Goal: Book appointment/travel/reservation

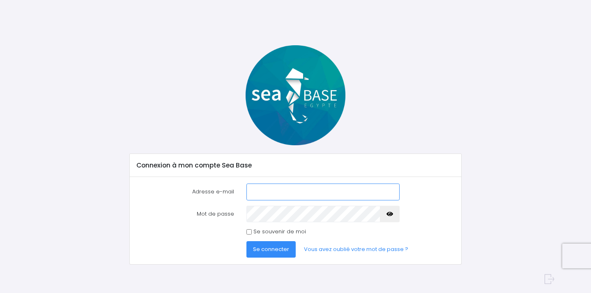
type input "[EMAIL_ADDRESS][DOMAIN_NAME]"
click at [250, 232] on input "Se souvenir de moi" at bounding box center [249, 231] width 5 height 5
checkbox input "true"
click at [259, 254] on button "Se connecter" at bounding box center [271, 249] width 49 height 16
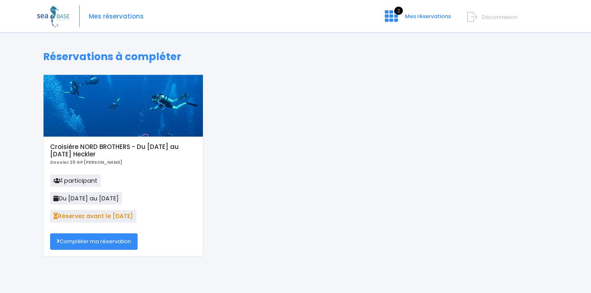
click at [118, 244] on link "Compléter ma réservation" at bounding box center [94, 241] width 88 height 16
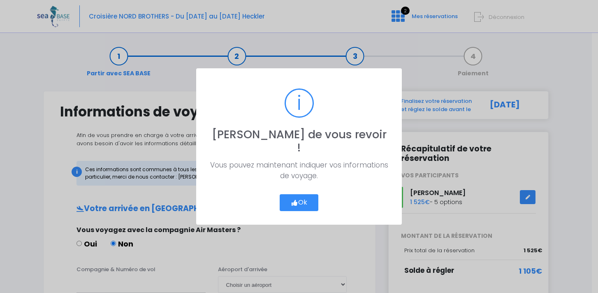
click at [297, 195] on button "Ok" at bounding box center [298, 202] width 39 height 17
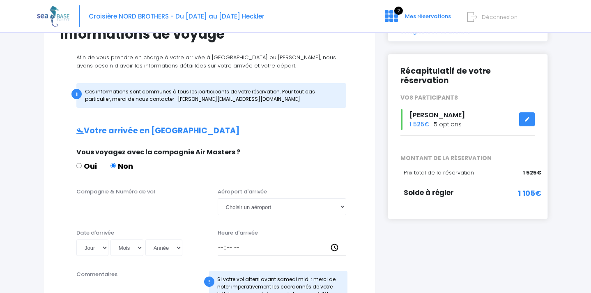
scroll to position [132, 0]
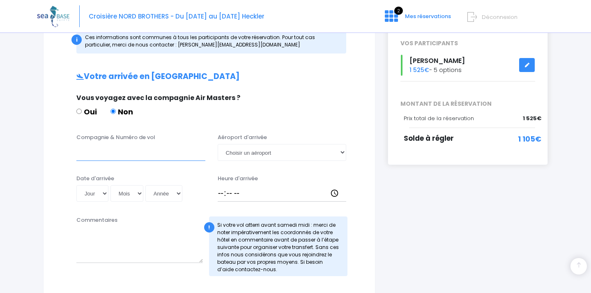
click at [104, 152] on input "Compagnie & Numéro de vol" at bounding box center [140, 152] width 129 height 16
type input "TRANSAVIA"
click at [338, 155] on select "Choisir un aéroport Hurghada Marsa Alam" at bounding box center [282, 152] width 129 height 16
select select "Hurghada"
click at [218, 144] on select "Choisir un aéroport Hurghada Marsa Alam" at bounding box center [282, 152] width 129 height 16
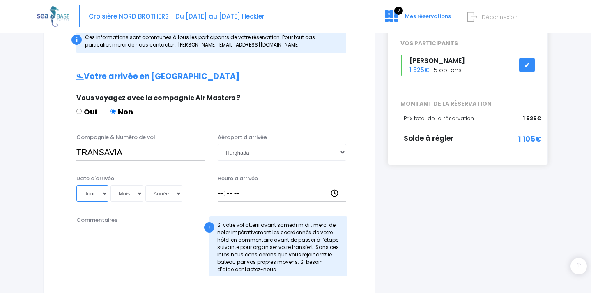
click at [104, 193] on select "Jour 01 02 03 04 05 06 07 08 09 10 11 12 13 14 15 16 17 18 19 20 21 22 23 24 25…" at bounding box center [92, 193] width 32 height 16
select select "01"
click at [76, 185] on select "Jour 01 02 03 04 05 06 07 08 09 10 11 12 13 14 15 16 17 18 19 20 21 22 23 24 25…" at bounding box center [92, 193] width 32 height 16
click at [138, 195] on select "Mois 01 02 03 04 05 06 07 08 09 10 11 12" at bounding box center [127, 193] width 33 height 16
select select "08"
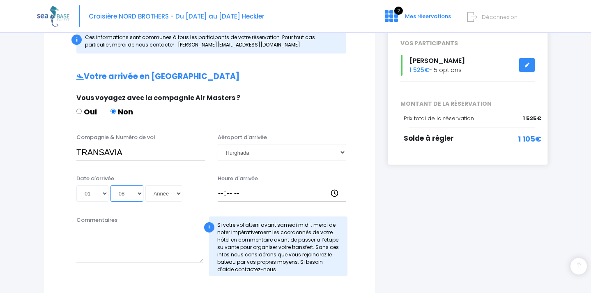
click at [111, 185] on select "Mois 01 02 03 04 05 06 07 08 09 10 11 12" at bounding box center [127, 193] width 33 height 16
click at [178, 192] on select "Année 2045 2044 2043 2042 2041 2040 2039 2038 2037 2036 2035 2034 2033 2032 203…" at bounding box center [163, 193] width 37 height 16
select select "2025"
click at [145, 185] on select "Année 2045 2044 2043 2042 2041 2040 2039 2038 2037 2036 2035 2034 2033 2032 203…" at bounding box center [163, 193] width 37 height 16
type input "2025-08-01"
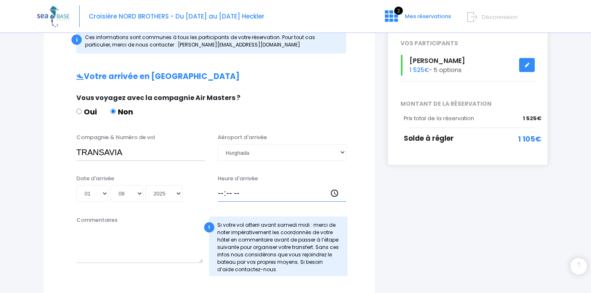
click at [254, 192] on input "Heure d'arrivée" at bounding box center [282, 193] width 129 height 16
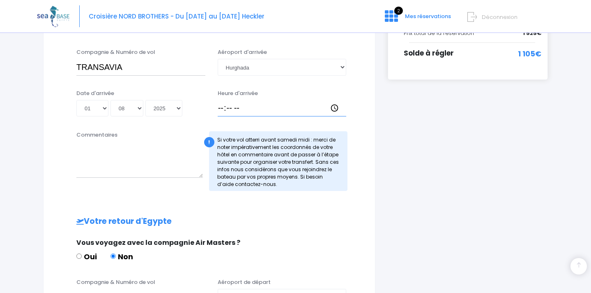
scroll to position [217, 0]
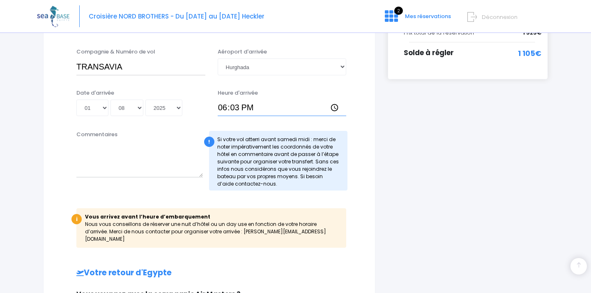
type input "18:30"
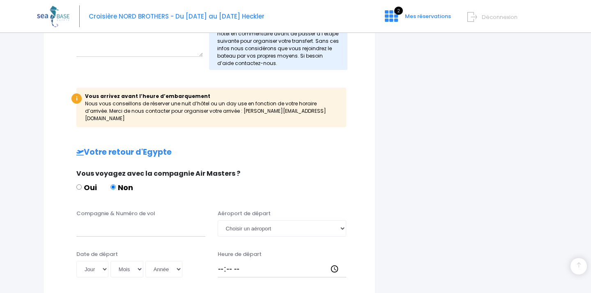
scroll to position [338, 0]
click at [120, 220] on input "Compagnie & Numéro de vol" at bounding box center [140, 227] width 129 height 16
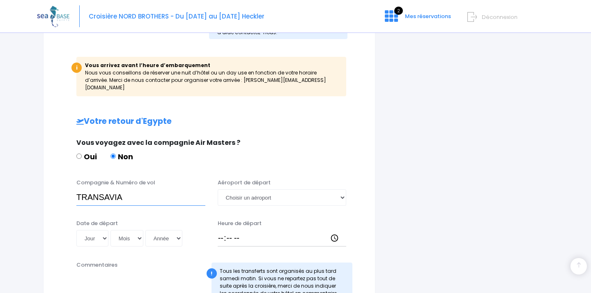
scroll to position [424, 0]
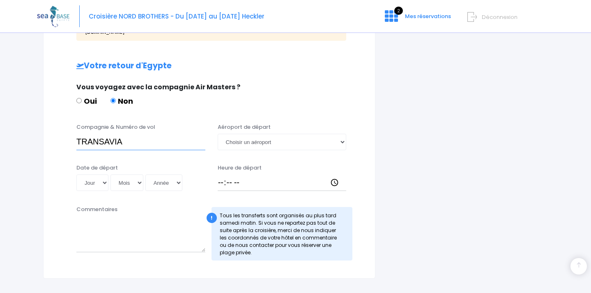
type input "TRANSAVIA"
click at [104, 177] on select "Jour 01 02 03 04 05 06 07 08 09 10 11 12 13 14 15 16 17 18 19 20 21 22 23 24 25…" at bounding box center [92, 182] width 32 height 16
select select "08"
click at [76, 174] on select "Jour 01 02 03 04 05 06 07 08 09 10 11 12 13 14 15 16 17 18 19 20 21 22 23 24 25…" at bounding box center [92, 182] width 32 height 16
click at [140, 177] on select "Mois 01 02 03 04 05 06 07 08 09 10 11 12" at bounding box center [127, 182] width 33 height 16
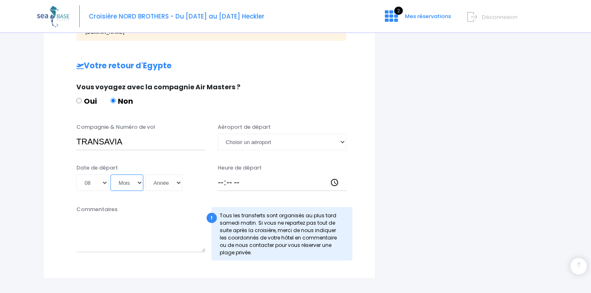
select select "11"
click at [111, 174] on select "Mois 01 02 03 04 05 06 07 08 09 10 11 12" at bounding box center [127, 182] width 33 height 16
click at [180, 175] on select "Année 2045 2044 2043 2042 2041 2040 2039 2038 2037 2036 2035 2034 2033 2032 203…" at bounding box center [163, 182] width 37 height 16
select select "2025"
click at [145, 174] on select "Année 2045 2044 2043 2042 2041 2040 2039 2038 2037 2036 2035 2034 2033 2032 203…" at bounding box center [163, 182] width 37 height 16
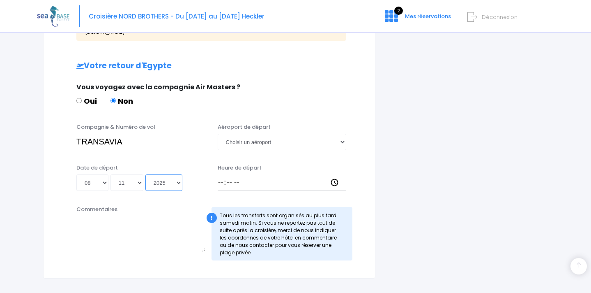
type input "2025-11-08"
click at [238, 177] on input "Heure de départ" at bounding box center [282, 182] width 129 height 16
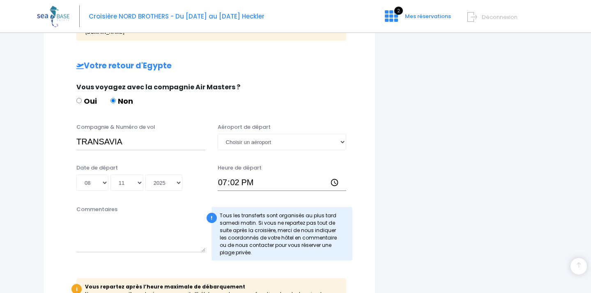
type input "19:25"
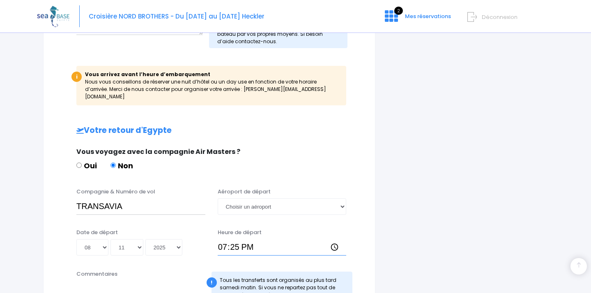
scroll to position [344, 0]
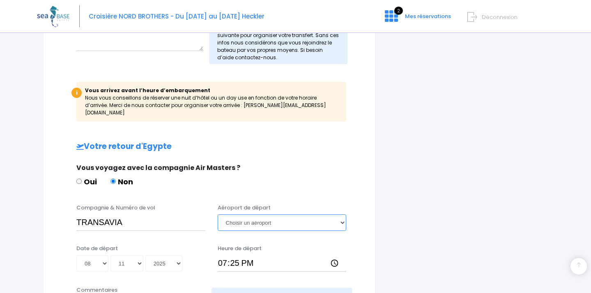
click at [345, 215] on select "Choisir un aéroport Hurghada Marsa Alam" at bounding box center [282, 222] width 129 height 16
select select "Hurghada"
click at [218, 214] on select "Choisir un aéroport Hurghada Marsa Alam" at bounding box center [282, 222] width 129 height 16
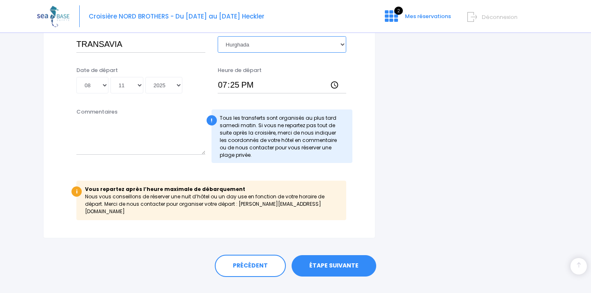
scroll to position [524, 0]
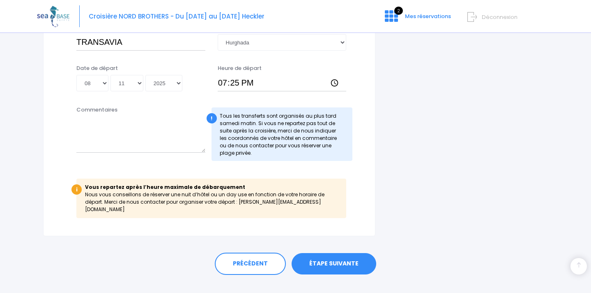
click at [352, 253] on link "ÉTAPE SUIVANTE" at bounding box center [334, 263] width 85 height 21
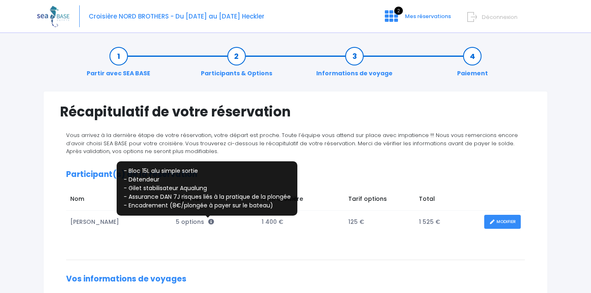
click at [209, 222] on icon at bounding box center [211, 222] width 6 height 6
click at [208, 222] on icon at bounding box center [211, 222] width 6 height 6
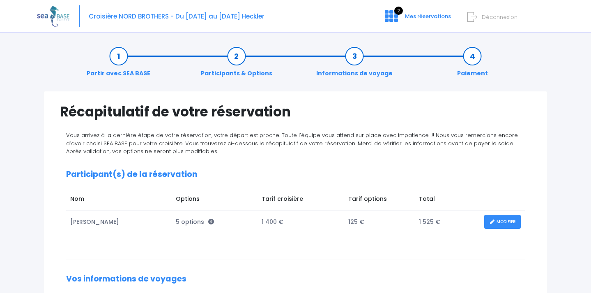
click at [185, 224] on span "5 options" at bounding box center [195, 221] width 38 height 8
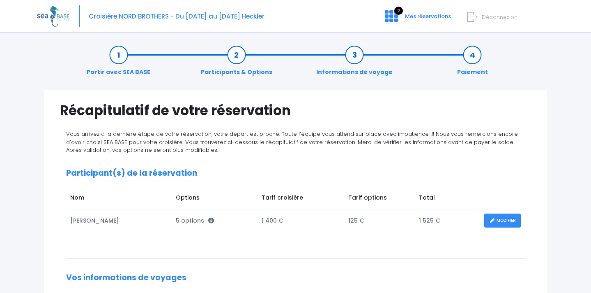
scroll to position [2, 0]
click at [498, 222] on link "MODIFIER" at bounding box center [503, 220] width 37 height 14
click at [496, 218] on link "MODIFIER" at bounding box center [503, 220] width 37 height 14
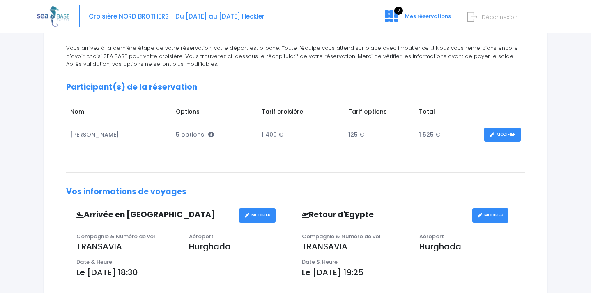
scroll to position [87, 0]
click at [500, 136] on link "MODIFIER" at bounding box center [503, 134] width 37 height 14
click at [490, 137] on link "MODIFIER" at bounding box center [503, 134] width 37 height 14
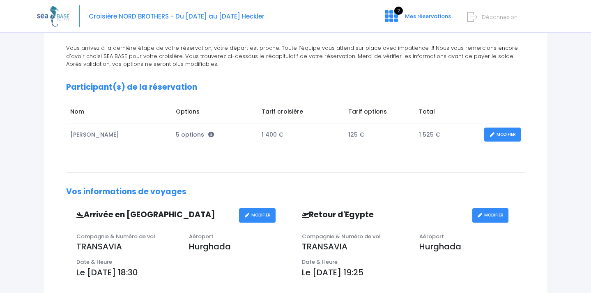
click at [490, 137] on link "MODIFIER" at bounding box center [503, 134] width 37 height 14
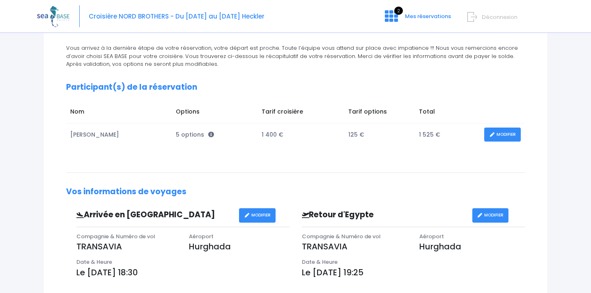
click at [490, 137] on link "MODIFIER" at bounding box center [503, 134] width 37 height 14
click at [503, 135] on link "MODIFIER" at bounding box center [503, 134] width 37 height 14
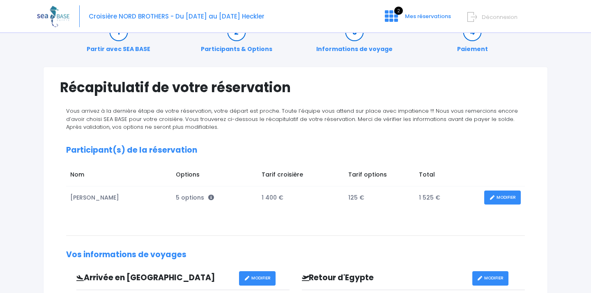
scroll to position [12, 0]
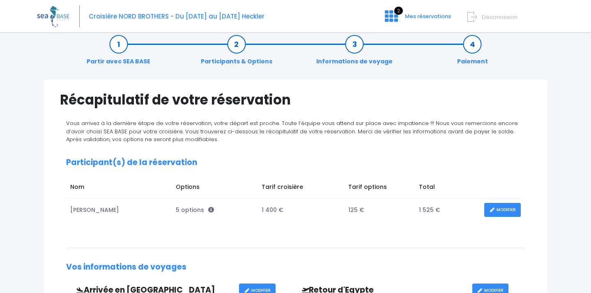
click at [492, 210] on icon at bounding box center [492, 210] width 6 height 0
click at [492, 207] on link "MODIFIER" at bounding box center [503, 210] width 37 height 14
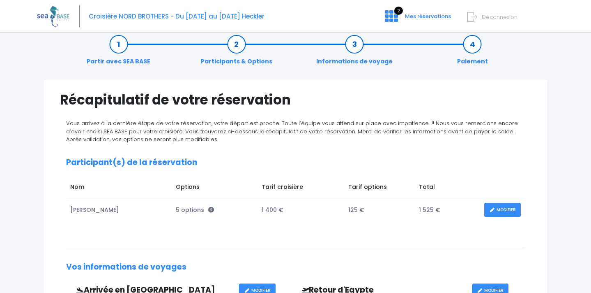
click at [492, 207] on link "MODIFIER" at bounding box center [503, 210] width 37 height 14
click at [492, 205] on link "MODIFIER" at bounding box center [503, 210] width 37 height 14
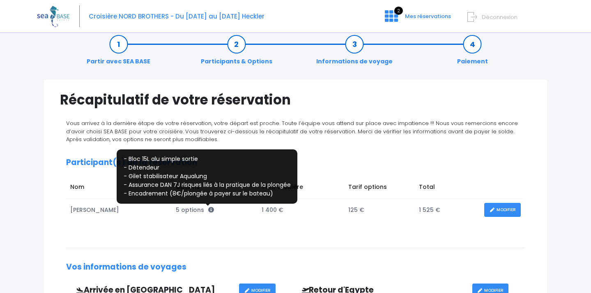
click at [208, 210] on icon at bounding box center [211, 210] width 6 height 6
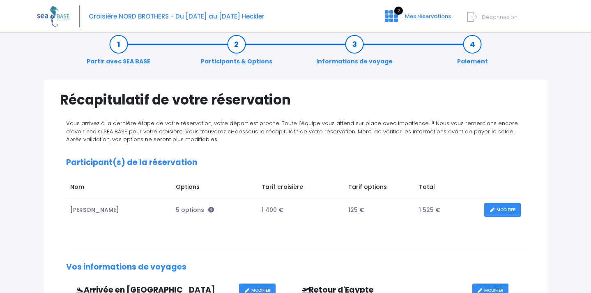
click at [195, 210] on span "5 options" at bounding box center [195, 209] width 38 height 8
drag, startPoint x: 195, startPoint y: 210, endPoint x: 212, endPoint y: 210, distance: 17.3
click at [195, 210] on span "5 options" at bounding box center [195, 209] width 38 height 8
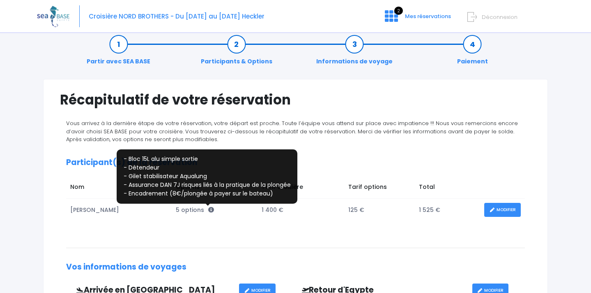
click at [209, 210] on icon at bounding box center [211, 210] width 6 height 6
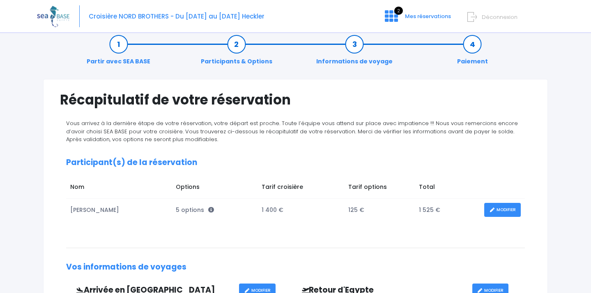
click at [495, 213] on link "MODIFIER" at bounding box center [503, 210] width 37 height 14
click at [424, 17] on span "Mes réservations" at bounding box center [428, 16] width 46 height 8
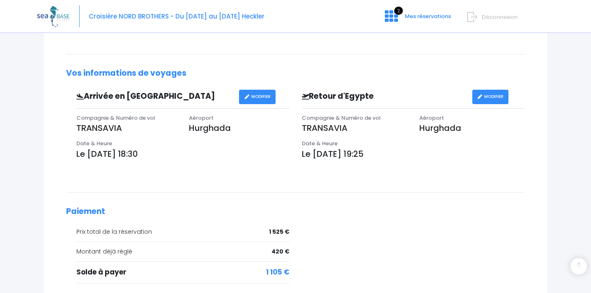
scroll to position [285, 0]
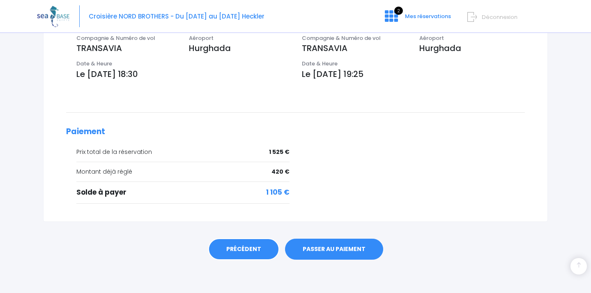
click at [241, 255] on link "PRÉCÉDENT" at bounding box center [243, 249] width 71 height 22
click at [242, 254] on link "PRÉCÉDENT" at bounding box center [243, 249] width 71 height 22
click at [242, 253] on link "PRÉCÉDENT" at bounding box center [243, 249] width 71 height 22
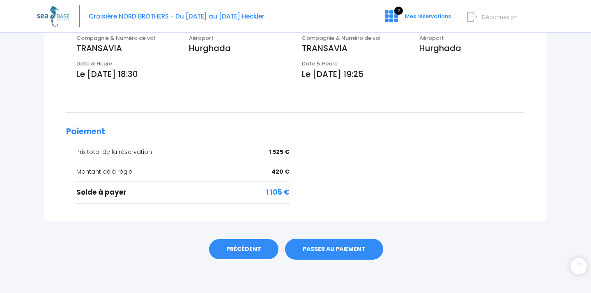
click at [242, 253] on link "PRÉCÉDENT" at bounding box center [243, 249] width 71 height 22
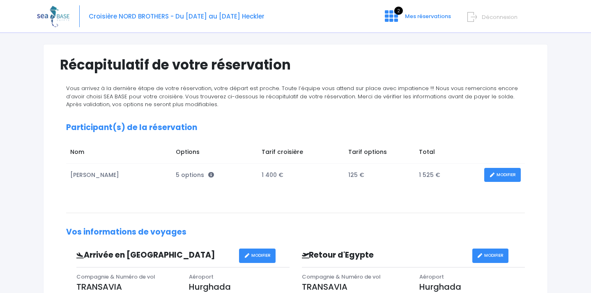
scroll to position [46, 0]
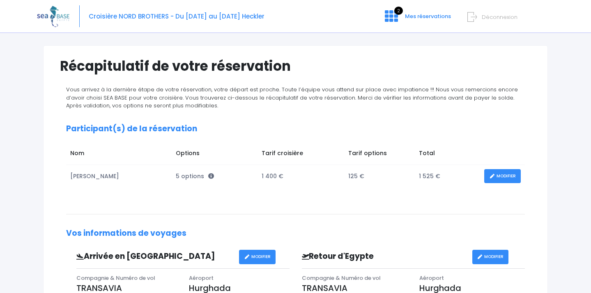
click at [507, 176] on link "MODIFIER" at bounding box center [503, 176] width 37 height 14
